Goal: Information Seeking & Learning: Learn about a topic

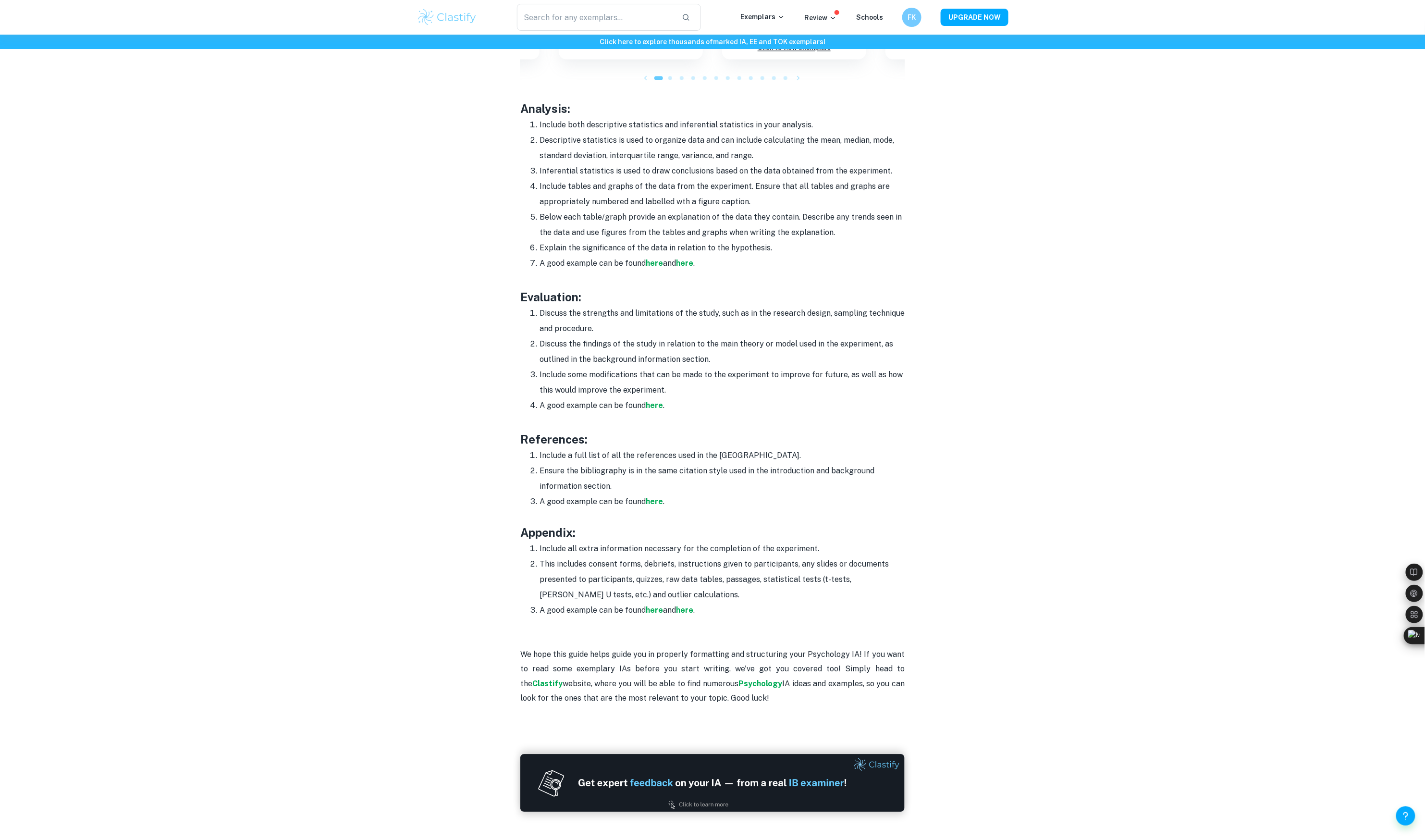
scroll to position [1186, 0]
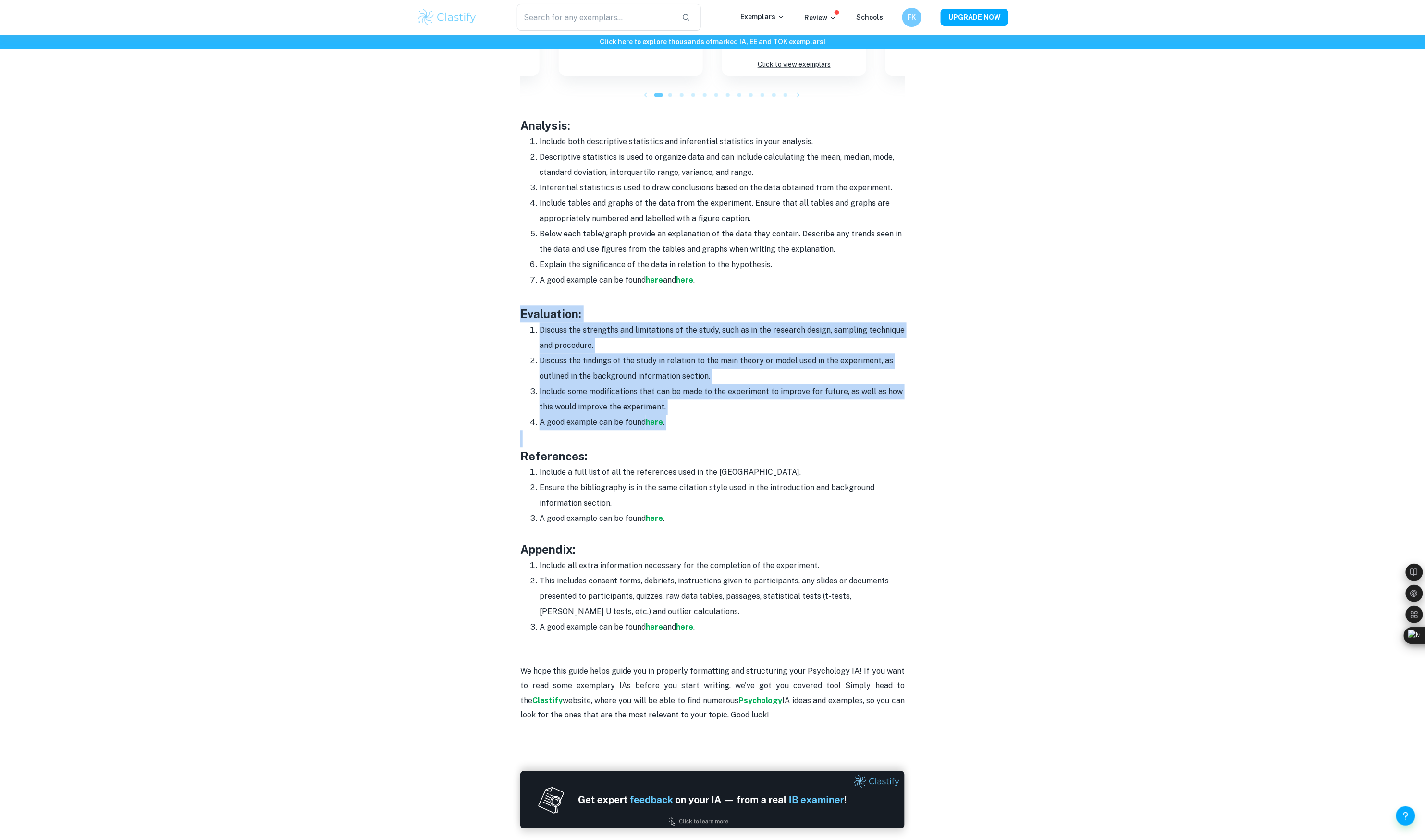
drag, startPoint x: 510, startPoint y: 306, endPoint x: 728, endPoint y: 437, distance: 254.3
copy div "Evaluation: Discuss the strengths and limitations of the study, such as in the …"
click at [585, 435] on h3 at bounding box center [713, 438] width 384 height 17
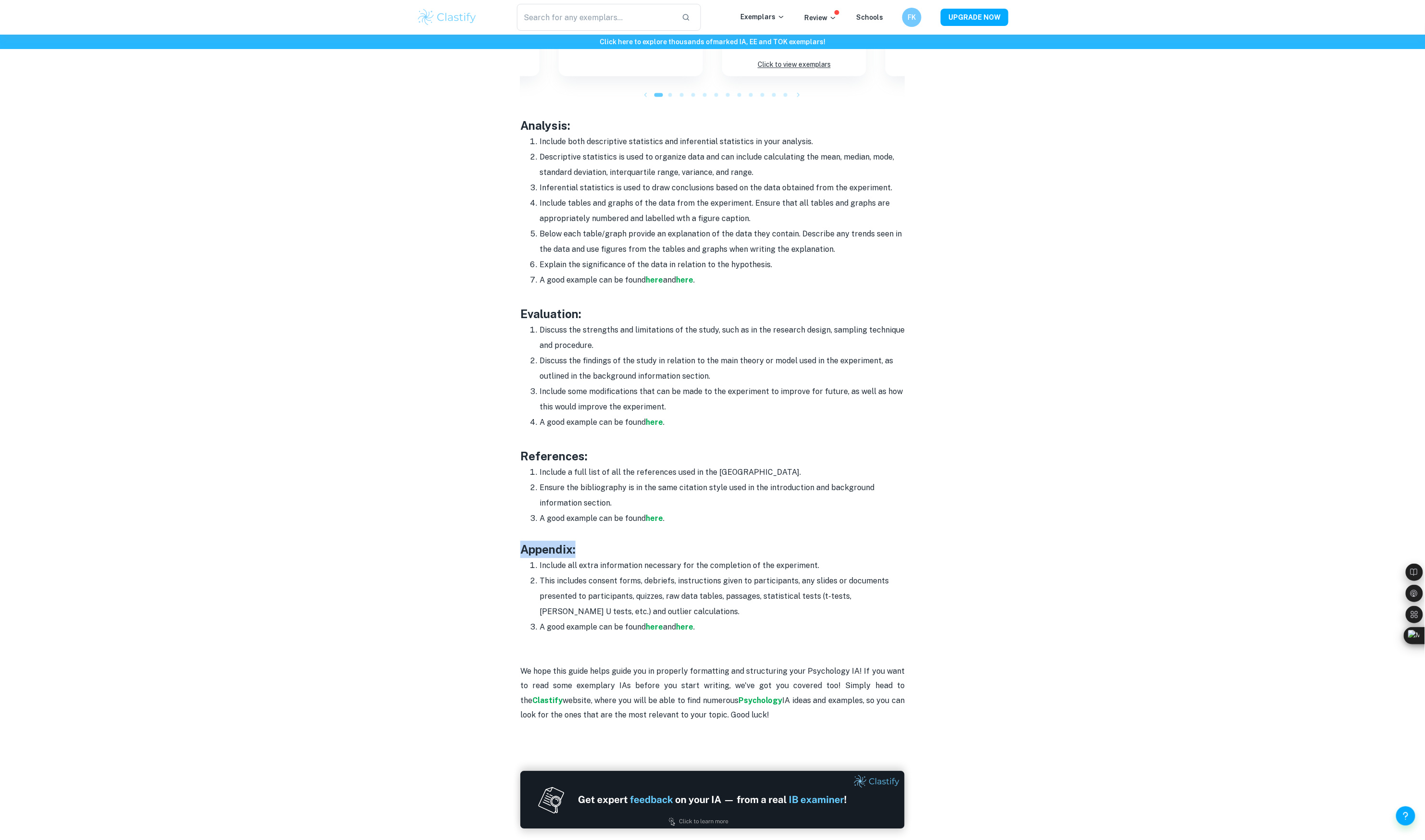
drag, startPoint x: 518, startPoint y: 550, endPoint x: 618, endPoint y: 550, distance: 100.0
copy h3 "Appendix:"
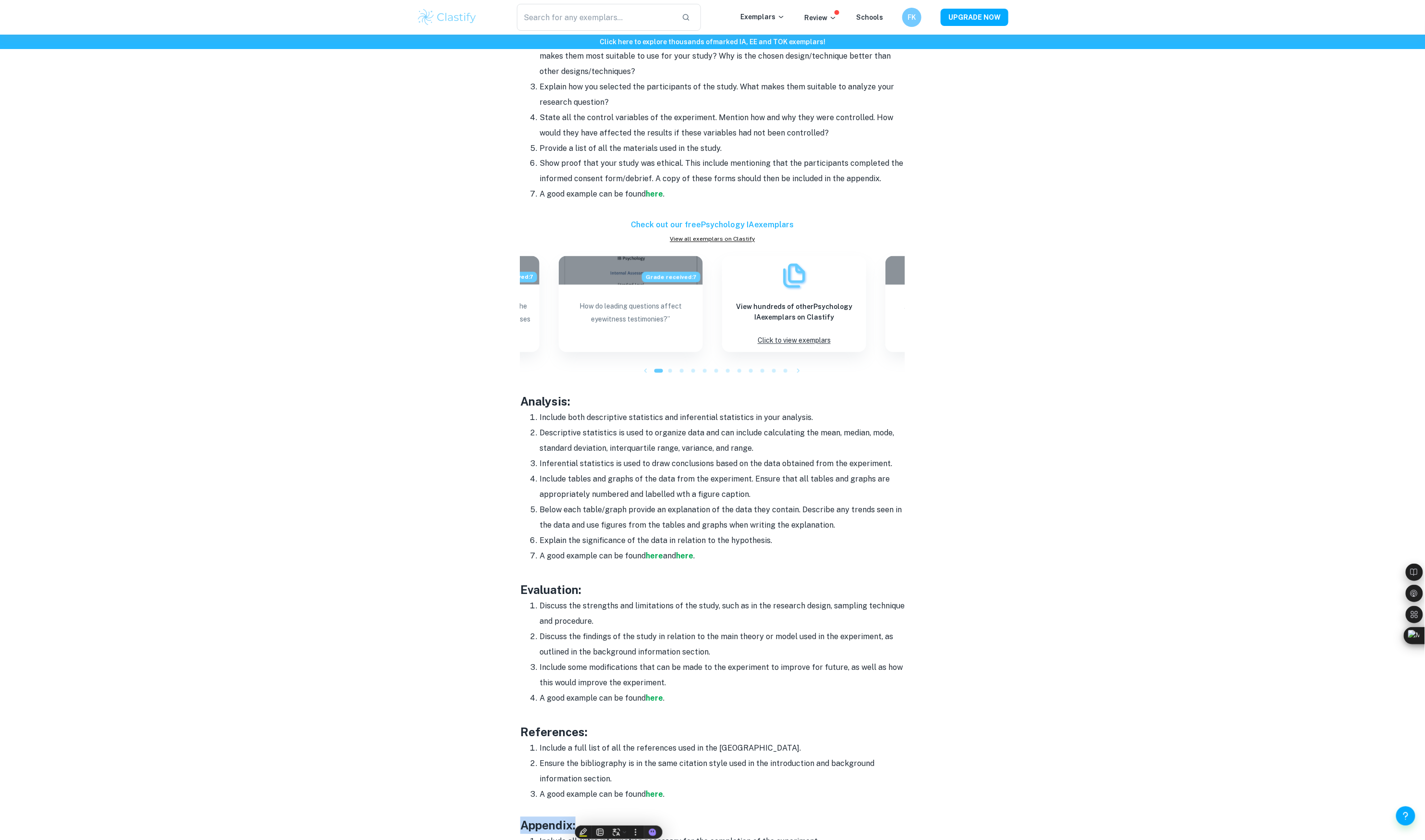
scroll to position [911, 0]
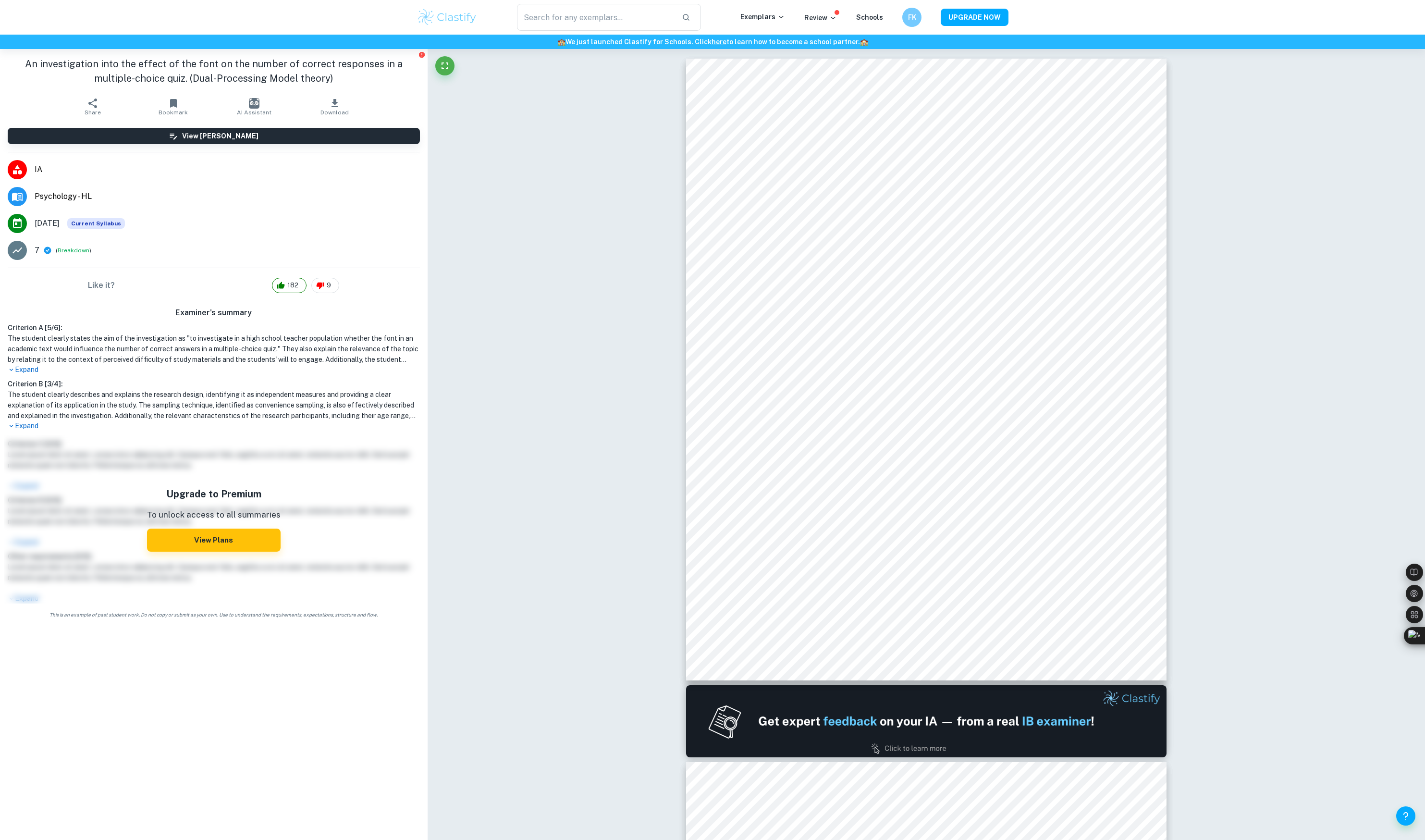
scroll to position [4095, 0]
